Goal: Check status: Check status

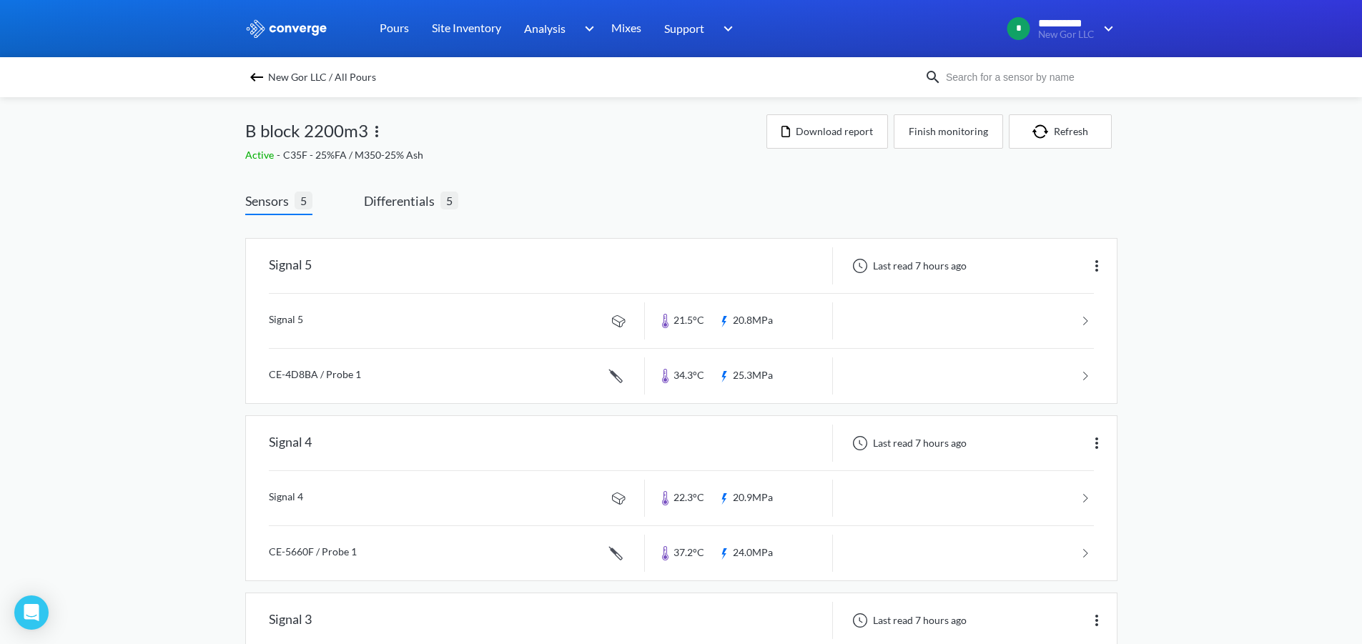
click at [721, 142] on div "B block 2200m3" at bounding box center [505, 130] width 521 height 33
click at [667, 155] on div "Active - C35F - 25%FA / M350-25% Ash" at bounding box center [505, 155] width 521 height 16
click at [518, 390] on link at bounding box center [681, 376] width 825 height 54
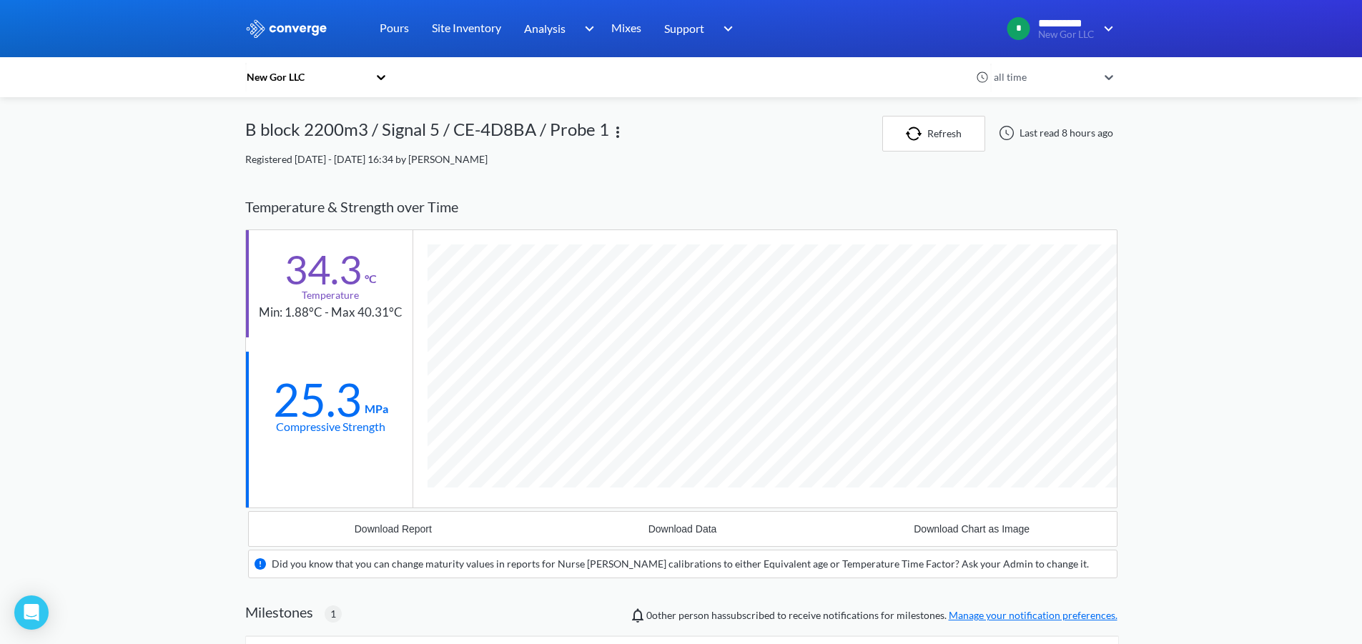
click at [315, 316] on div "Min: 1.88°C - Max 40.31°C" at bounding box center [331, 312] width 144 height 19
click at [308, 314] on div "Min: 1.88°C - Max 40.31°C" at bounding box center [331, 312] width 144 height 19
click at [380, 310] on div "Min: 1.88°C - Max 40.31°C" at bounding box center [331, 312] width 144 height 19
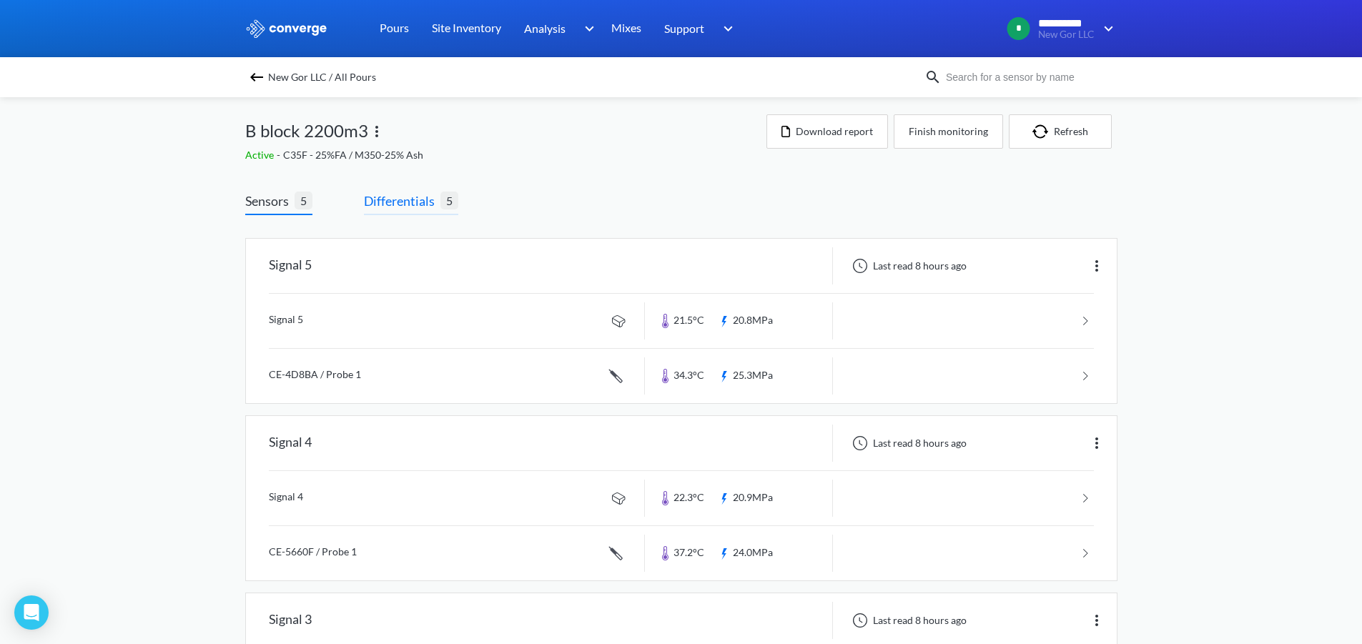
click at [414, 200] on span "Differentials" at bounding box center [402, 201] width 77 height 20
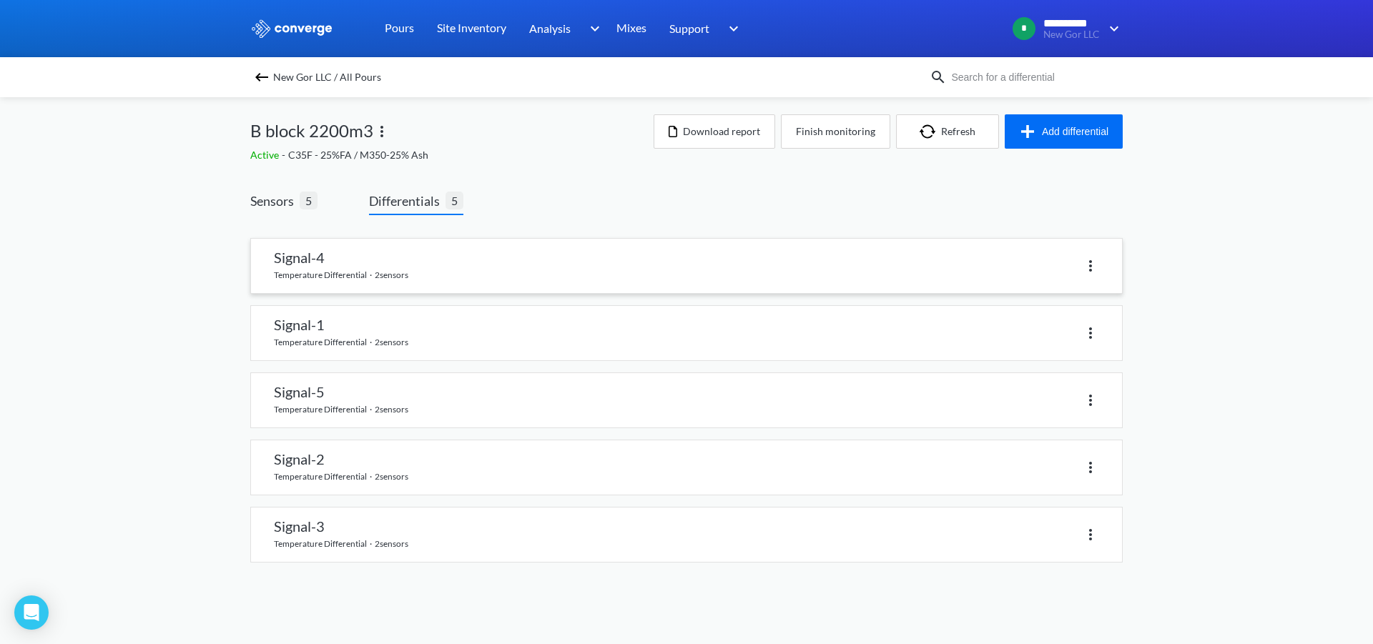
click at [301, 262] on link at bounding box center [686, 266] width 871 height 54
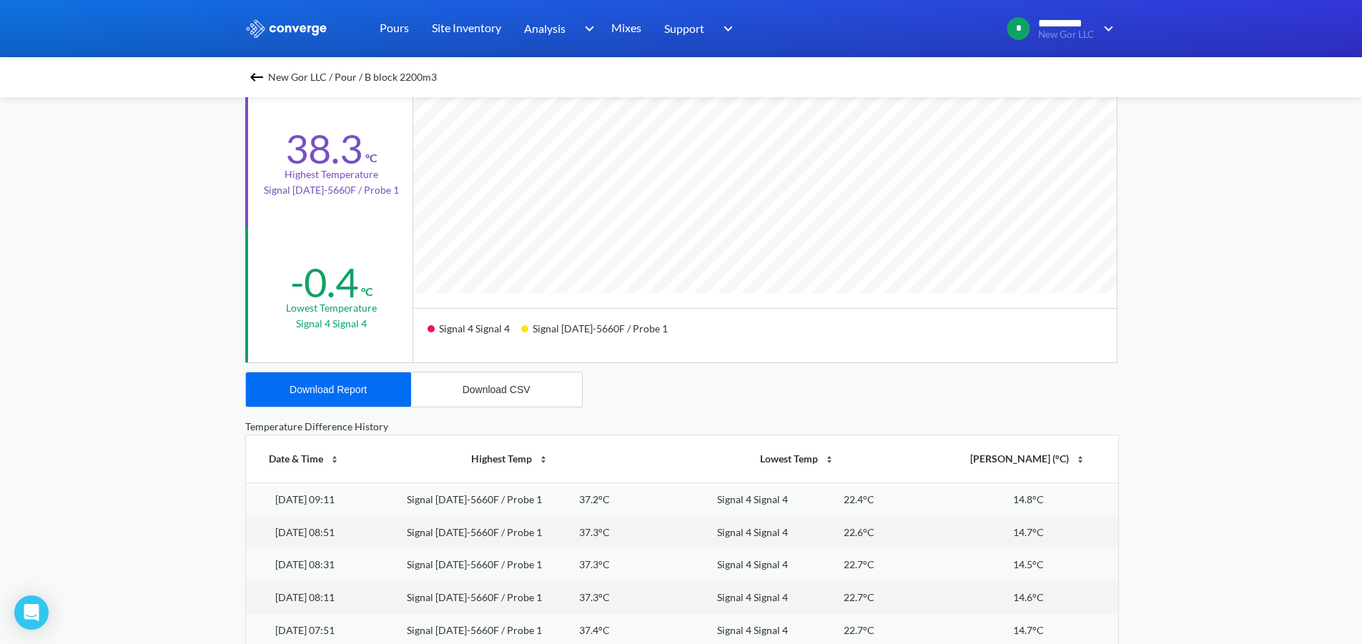
scroll to position [358, 0]
